Goal: Task Accomplishment & Management: Use online tool/utility

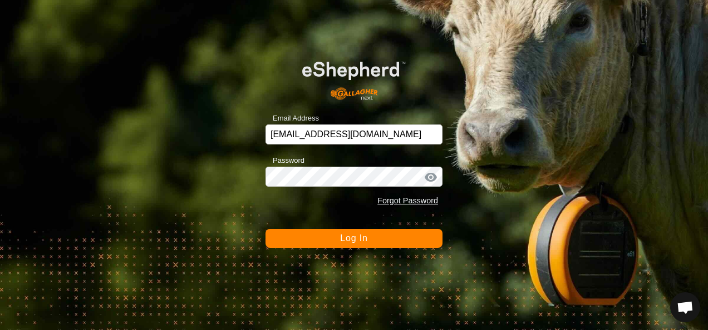
click at [367, 237] on span "Log In" at bounding box center [353, 238] width 27 height 9
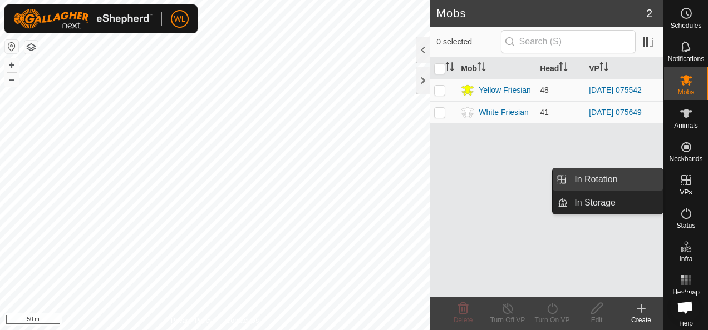
click at [638, 181] on link "In Rotation" at bounding box center [614, 180] width 95 height 22
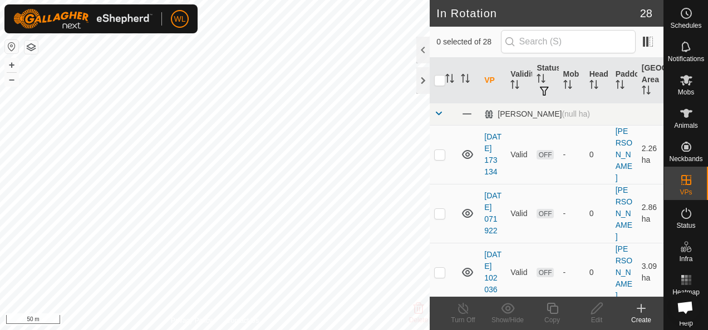
click at [644, 310] on icon at bounding box center [640, 308] width 13 height 13
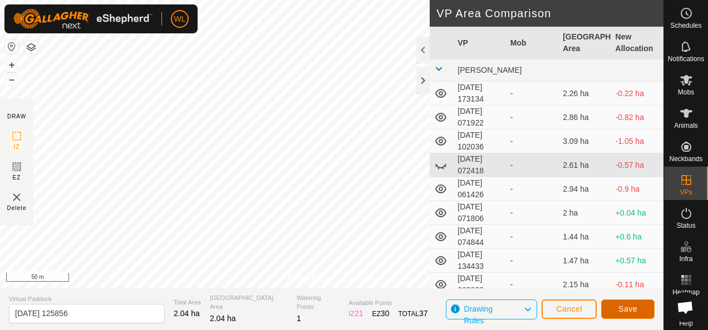
click at [627, 313] on span "Save" at bounding box center [627, 309] width 19 height 9
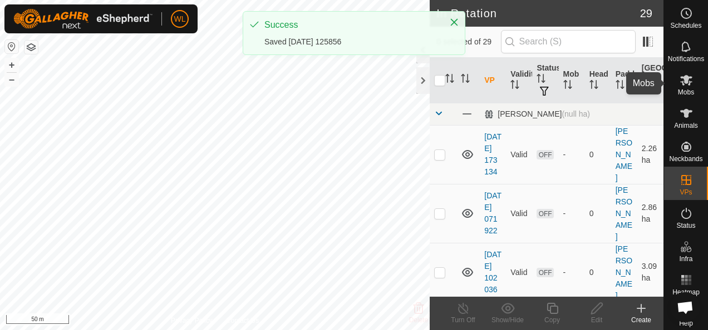
drag, startPoint x: 686, startPoint y: 82, endPoint x: 671, endPoint y: 80, distance: 15.7
click at [686, 82] on icon at bounding box center [685, 79] width 13 height 13
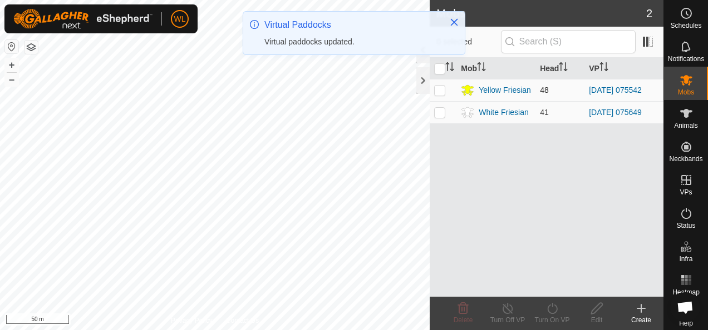
click at [440, 88] on div "WL Schedules Notifications Mobs Animals Neckbands VPs Status Infra Heatmap Help…" at bounding box center [354, 165] width 708 height 330
click at [438, 88] on p-checkbox at bounding box center [439, 90] width 11 height 9
checkbox input "true"
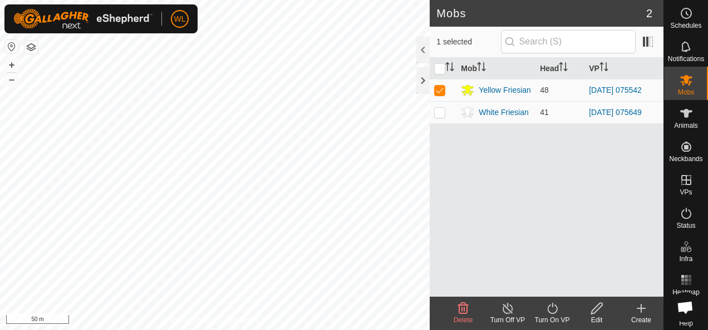
click at [555, 306] on icon at bounding box center [552, 308] width 14 height 13
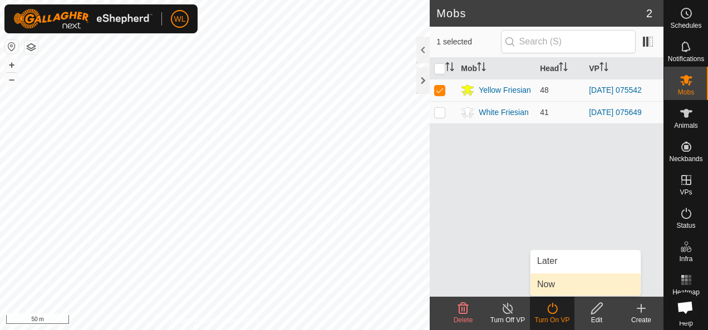
click at [545, 281] on link "Now" at bounding box center [585, 285] width 110 height 22
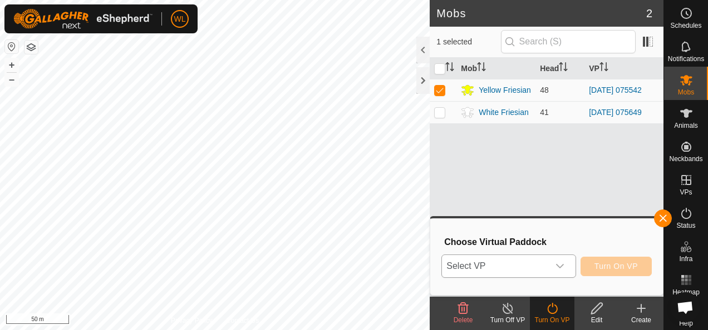
click at [505, 265] on span "Select VP" at bounding box center [495, 266] width 106 height 22
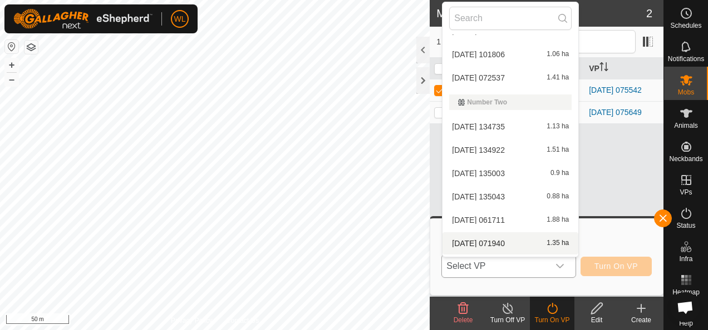
scroll to position [531, 0]
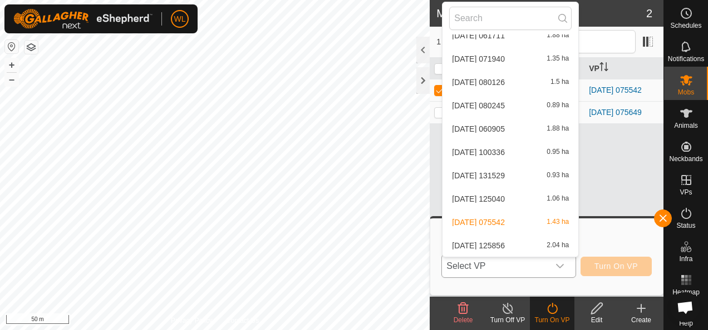
click at [506, 248] on li "2025-09-01 125856 2.04 ha" at bounding box center [510, 246] width 136 height 22
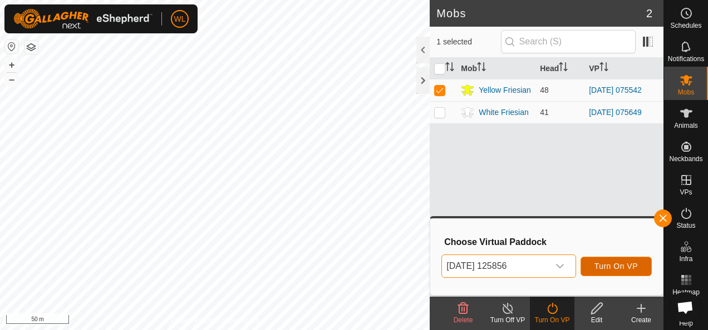
click at [601, 265] on span "Turn On VP" at bounding box center [615, 266] width 43 height 9
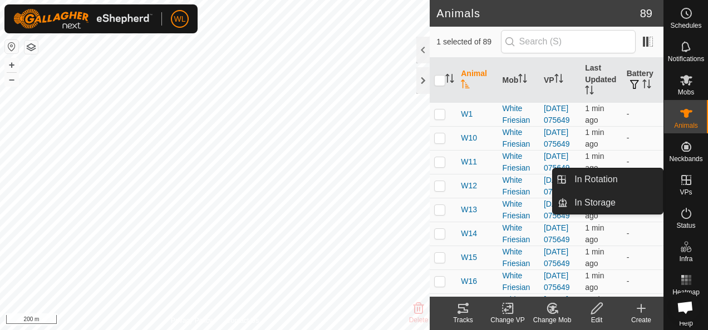
click at [681, 177] on icon at bounding box center [686, 180] width 10 height 10
click at [680, 186] on icon at bounding box center [685, 180] width 13 height 13
click at [634, 184] on link "In Rotation" at bounding box center [614, 180] width 95 height 22
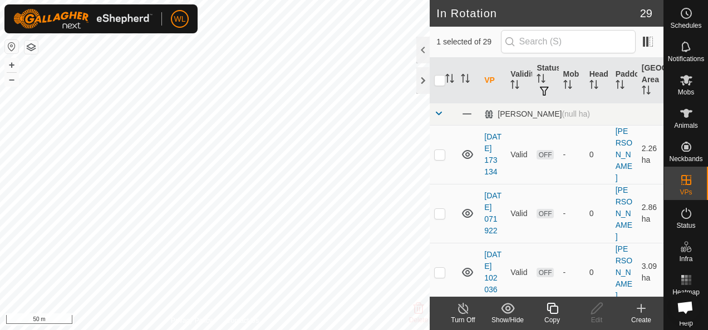
click at [640, 309] on icon at bounding box center [641, 309] width 8 height 0
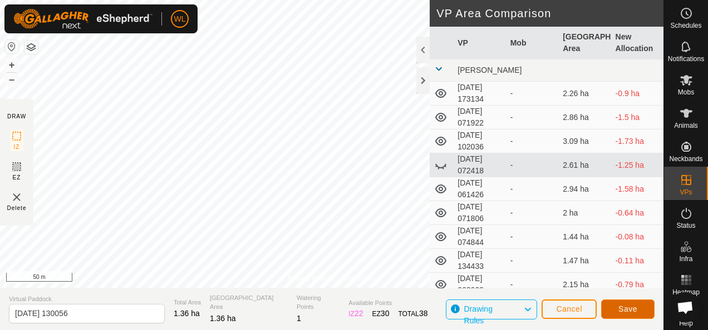
click at [622, 309] on span "Save" at bounding box center [627, 309] width 19 height 9
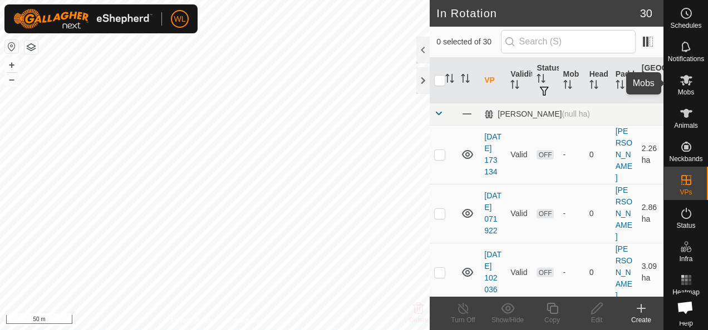
click at [676, 87] on es-mob-svg-icon at bounding box center [686, 80] width 20 height 18
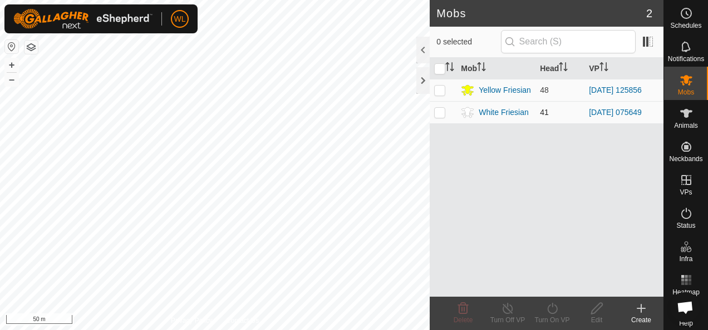
click at [445, 113] on td at bounding box center [442, 112] width 27 height 22
checkbox input "true"
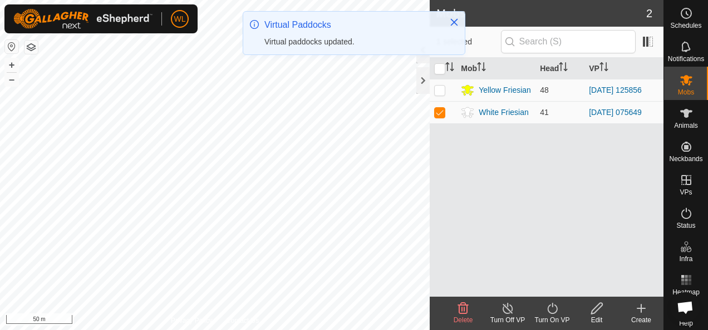
click at [549, 315] on icon at bounding box center [552, 308] width 14 height 13
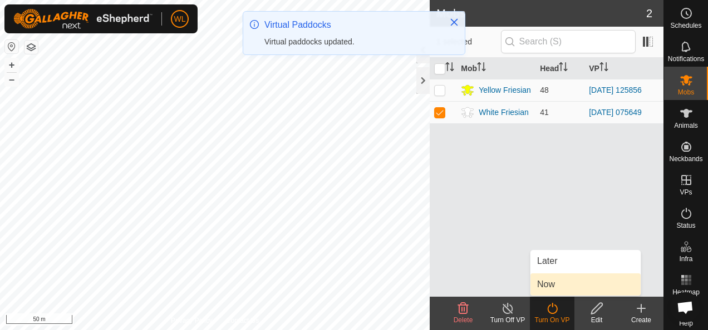
click at [559, 279] on link "Now" at bounding box center [585, 285] width 110 height 22
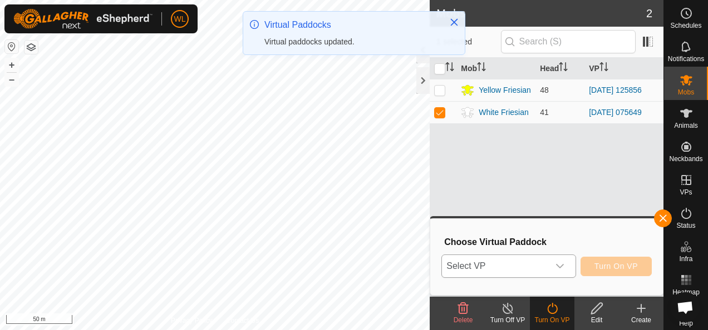
click at [537, 267] on span "Select VP" at bounding box center [495, 266] width 106 height 22
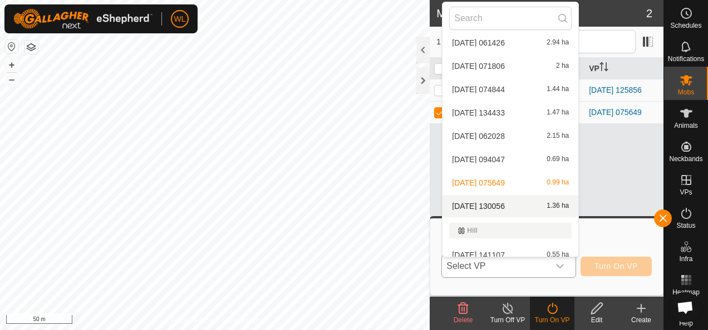
scroll to position [123, 0]
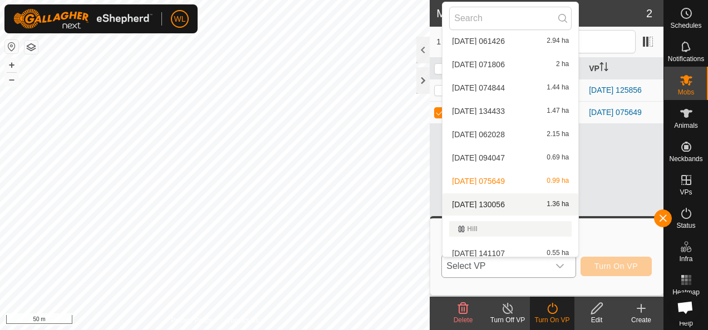
click at [504, 199] on li "2025-09-01 130056 1.36 ha" at bounding box center [510, 205] width 136 height 22
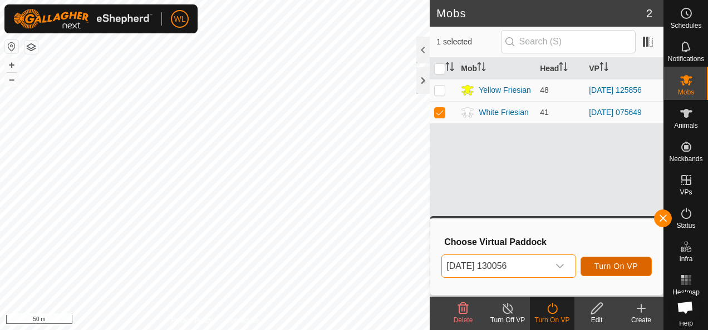
click at [619, 269] on span "Turn On VP" at bounding box center [615, 266] width 43 height 9
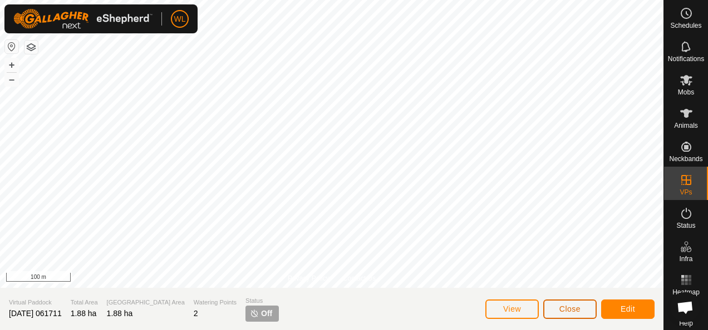
click at [556, 308] on button "Close" at bounding box center [569, 309] width 53 height 19
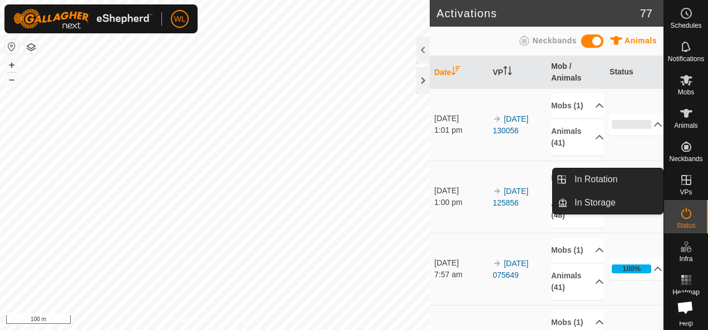
drag, startPoint x: 685, startPoint y: 185, endPoint x: 677, endPoint y: 184, distance: 7.8
click at [685, 185] on icon at bounding box center [686, 180] width 10 height 10
click at [680, 175] on icon at bounding box center [685, 180] width 13 height 13
click at [634, 178] on link "In Rotation" at bounding box center [614, 180] width 95 height 22
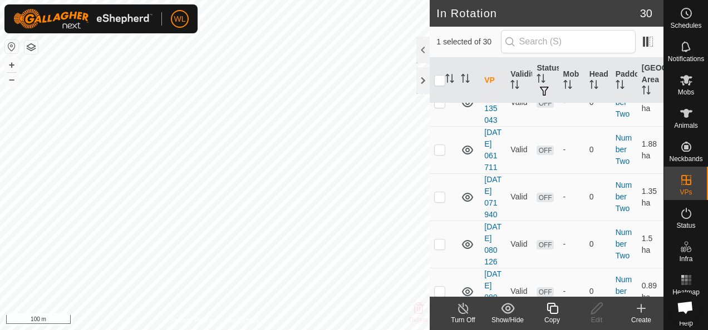
scroll to position [1175, 0]
checkbox input "false"
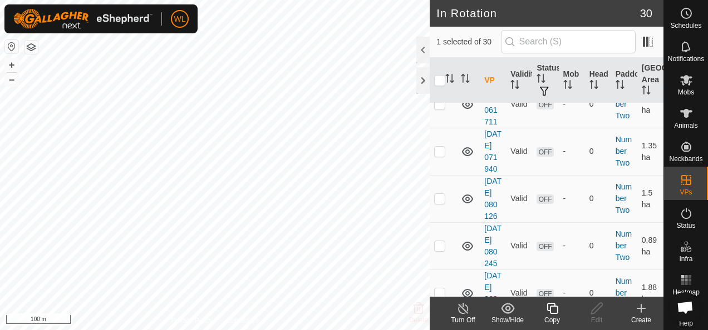
checkbox input "true"
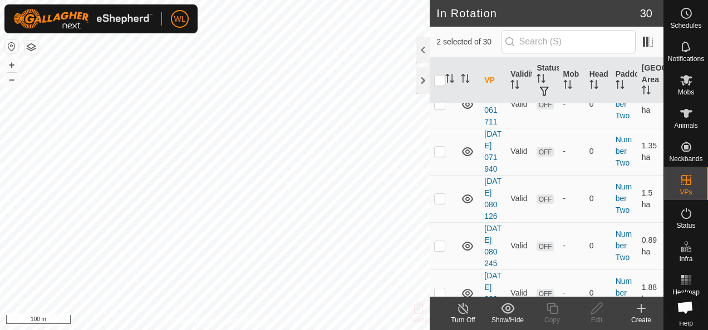
checkbox input "true"
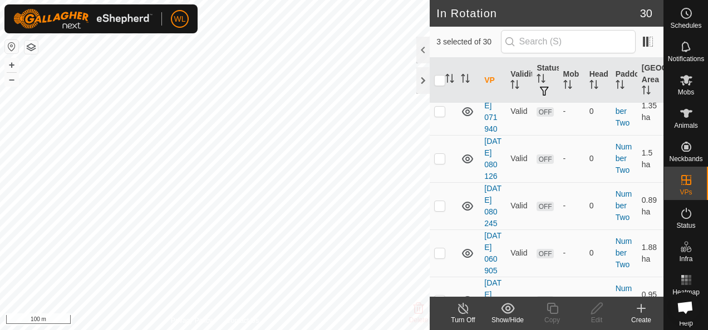
scroll to position [1230, 0]
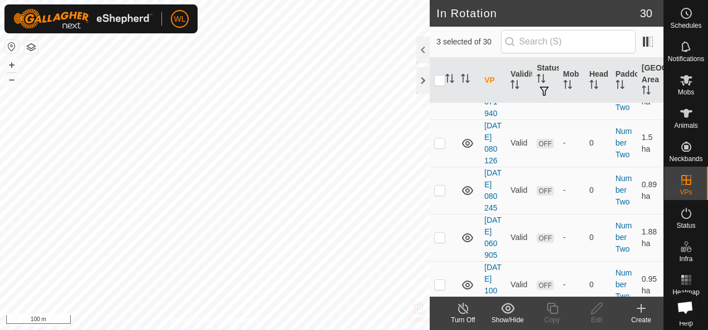
checkbox input "true"
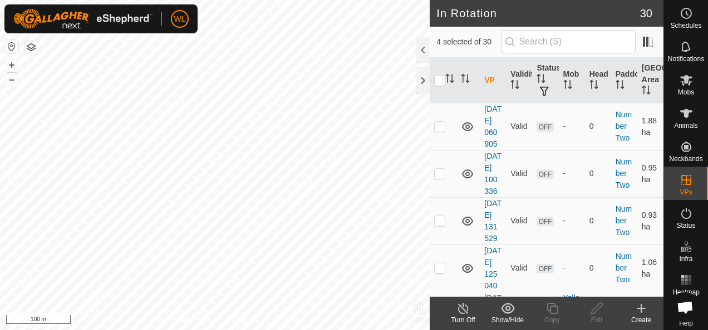
checkbox input "true"
drag, startPoint x: 441, startPoint y: 269, endPoint x: 438, endPoint y: 235, distance: 34.6
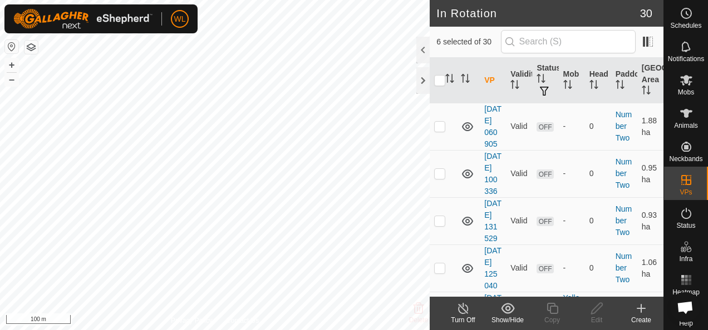
checkbox input "false"
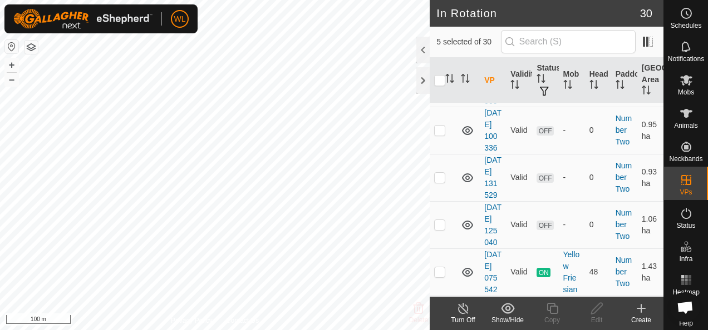
scroll to position [1453, 0]
checkbox input "true"
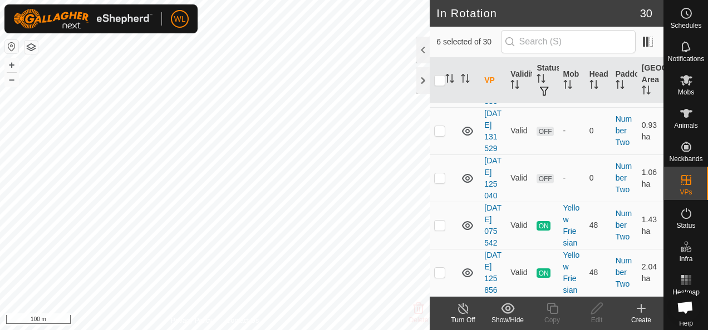
checkbox input "true"
checkbox input "false"
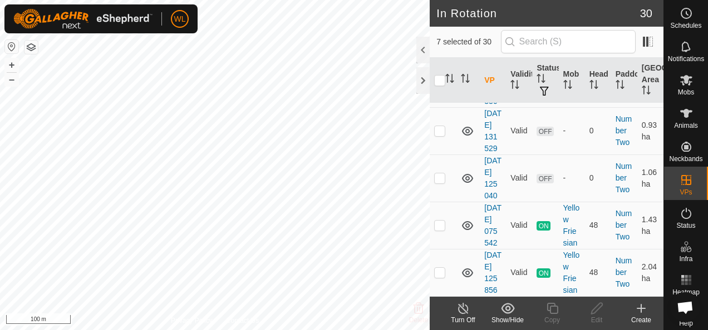
checkbox input "false"
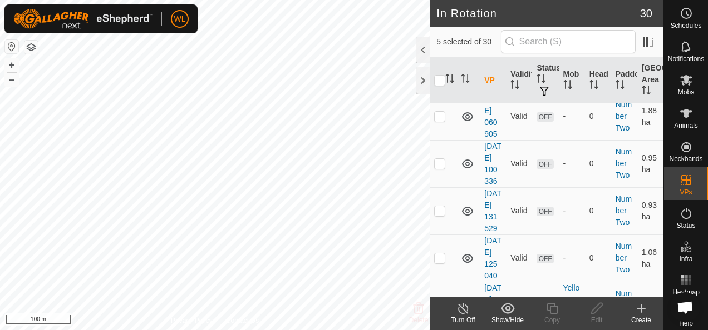
scroll to position [1342, 0]
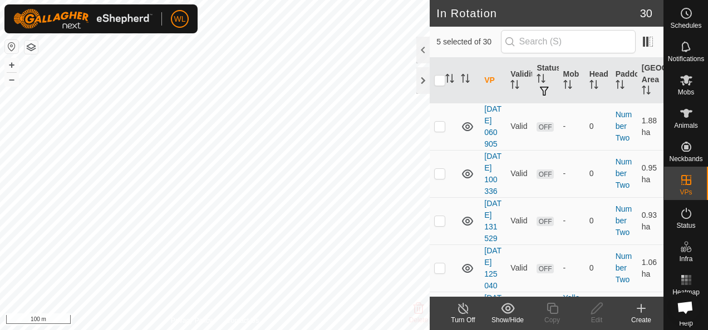
checkbox input "false"
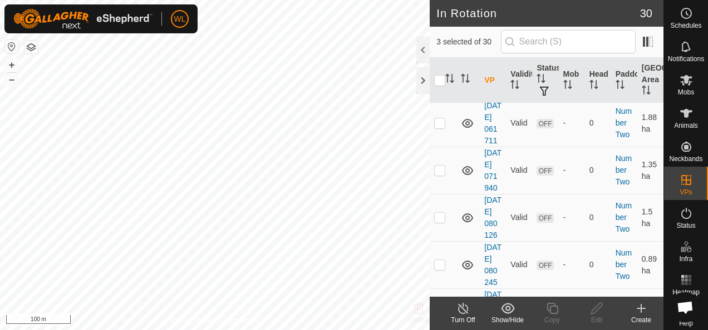
scroll to position [1119, 0]
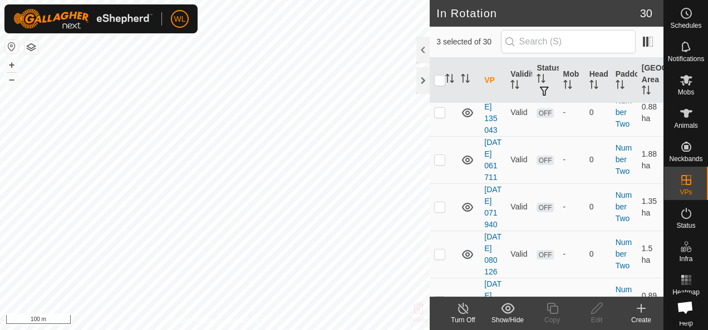
click at [434, 22] on p-checkbox at bounding box center [439, 17] width 11 height 9
checkbox input "false"
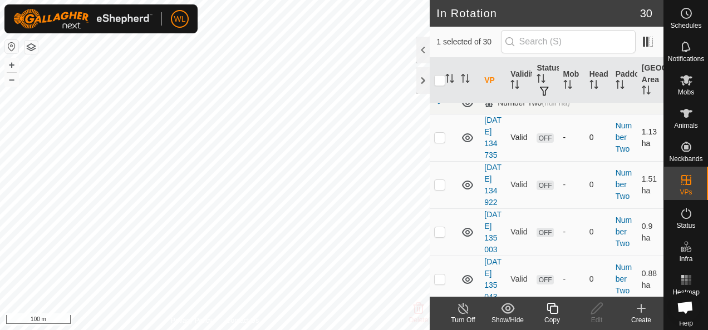
scroll to position [841, 0]
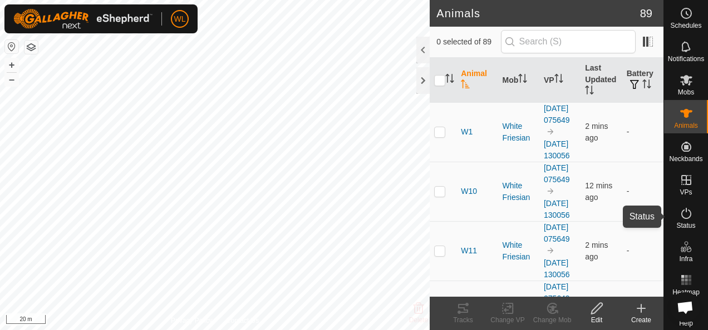
click at [690, 218] on es-activation-svg-icon at bounding box center [686, 214] width 20 height 18
